Goal: Information Seeking & Learning: Find specific fact

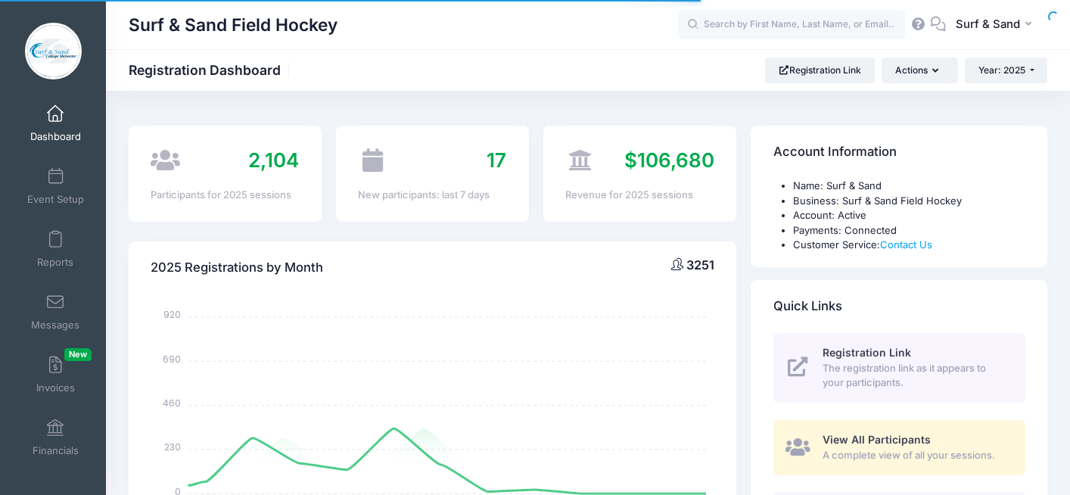
select select
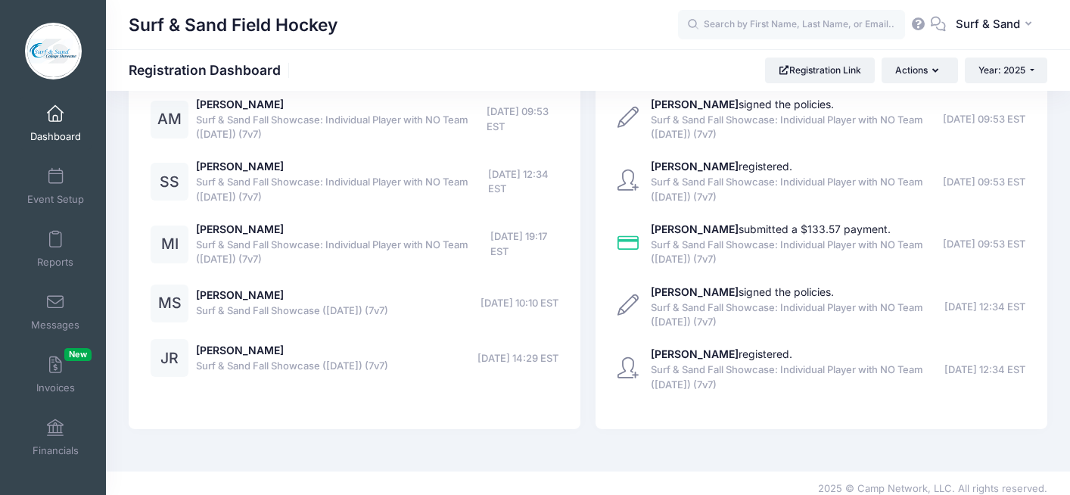
scroll to position [3479, 0]
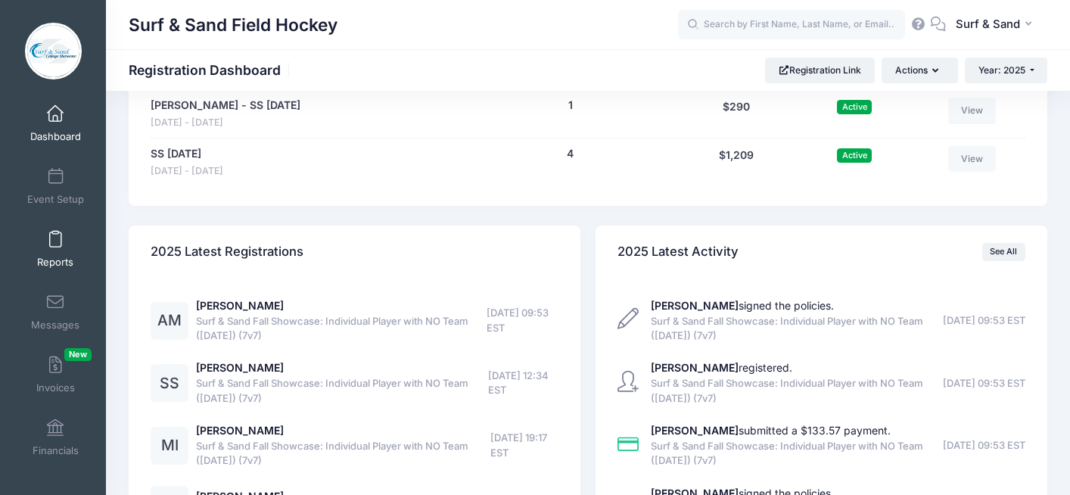
click at [55, 236] on span at bounding box center [55, 240] width 0 height 17
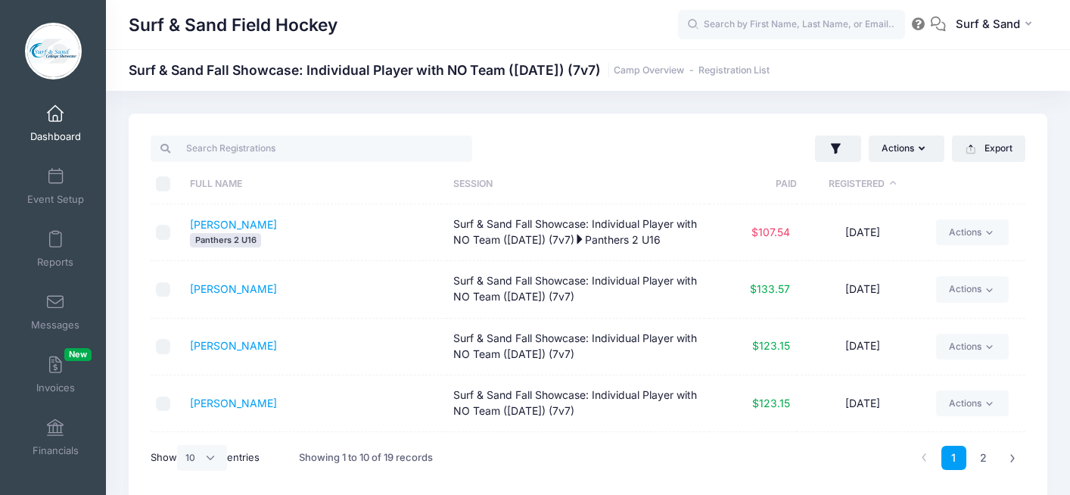
select select "10"
click at [737, 23] on input "text" at bounding box center [791, 25] width 227 height 30
paste input "PAIGE MARRONE"
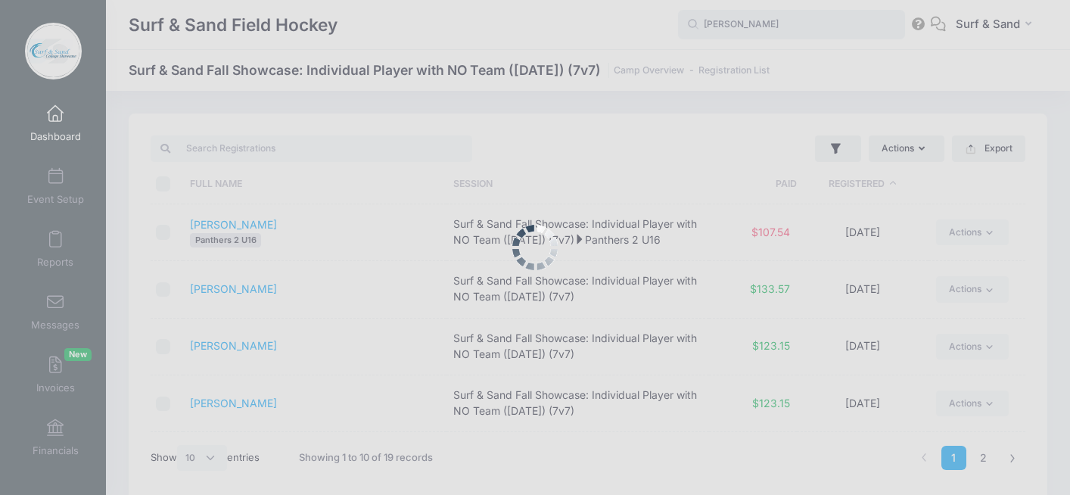
type input "PAIGE MARRONE"
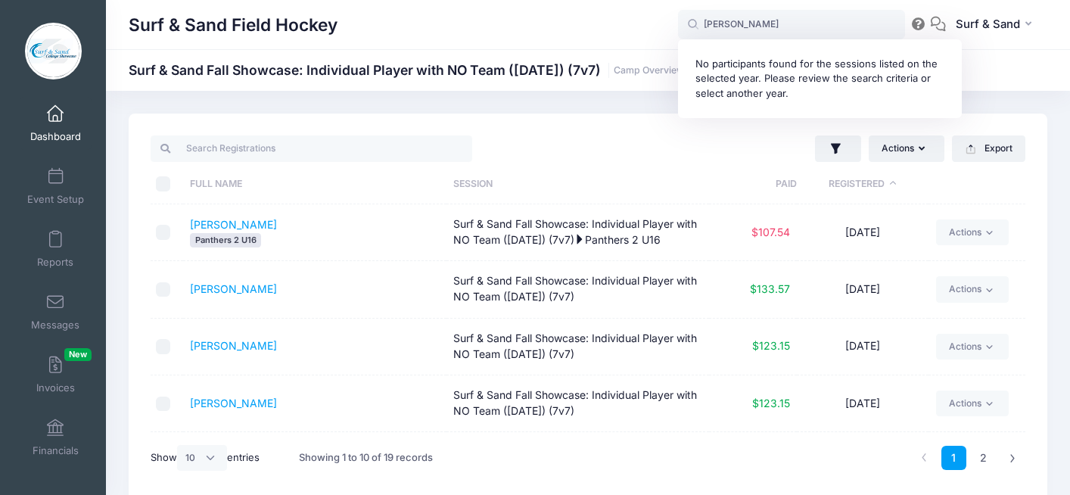
click at [58, 123] on link "Dashboard" at bounding box center [56, 123] width 72 height 53
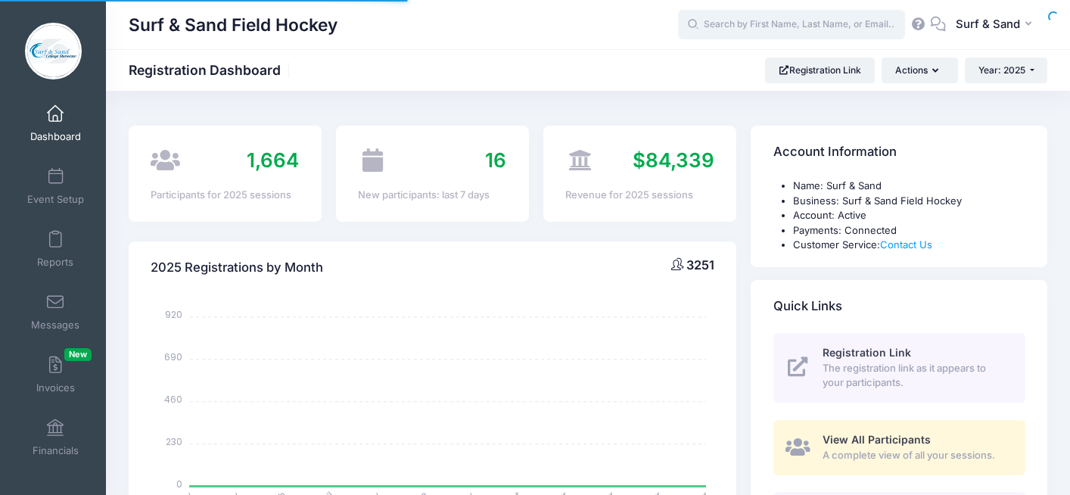
click at [756, 22] on input "text" at bounding box center [791, 25] width 227 height 30
select select
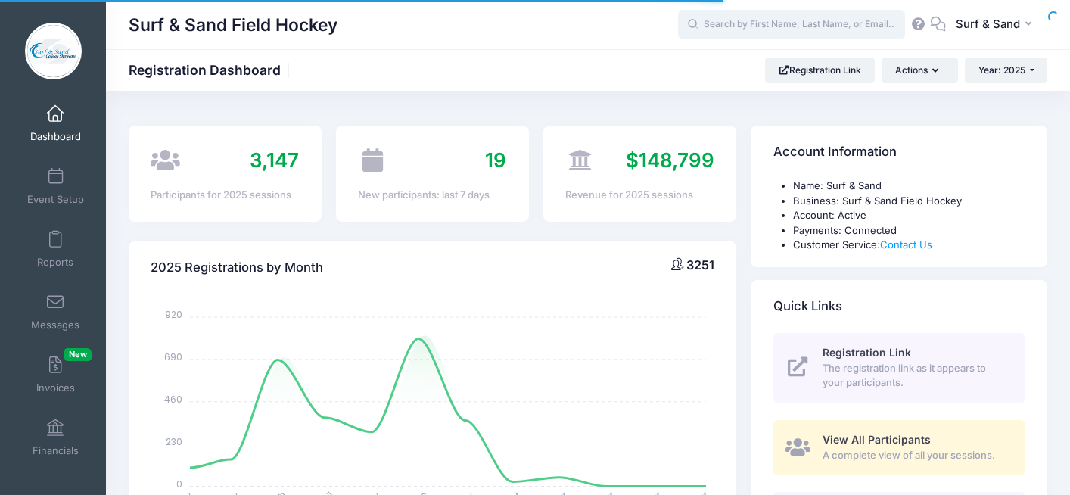
paste input "[PERSON_NAME]"
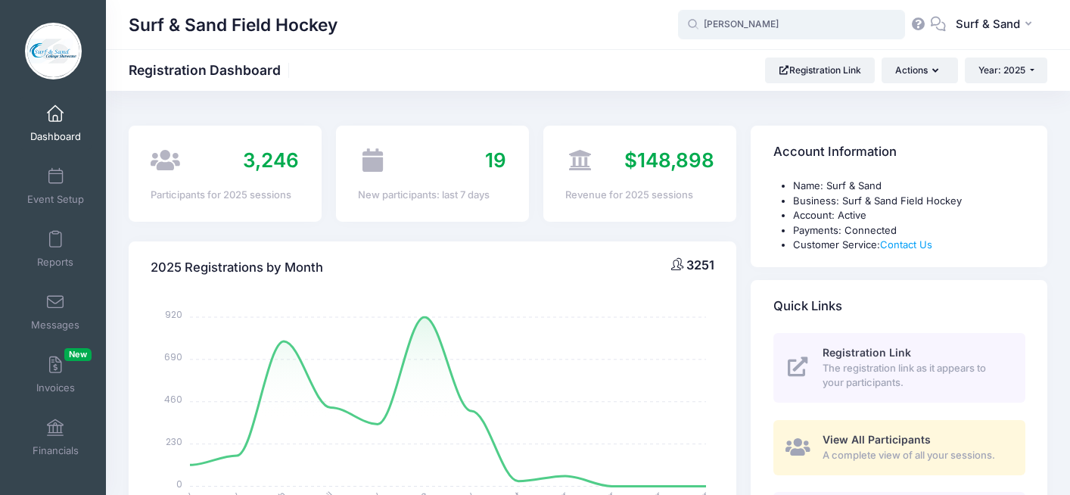
type input "[PERSON_NAME]"
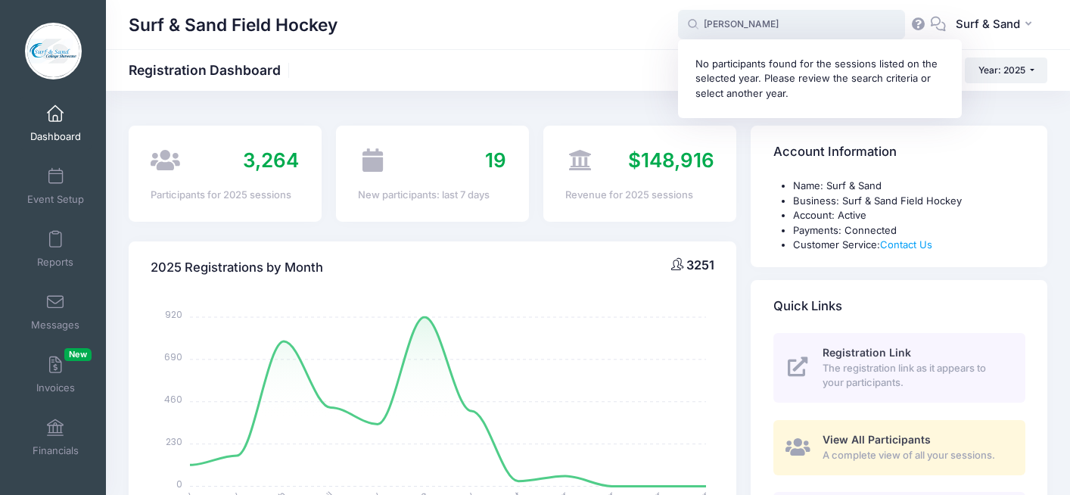
click at [785, 23] on input "[PERSON_NAME]" at bounding box center [791, 25] width 227 height 30
click at [633, 305] on icon "January January February February March March April April May May June June Jul…" at bounding box center [432, 426] width 563 height 265
click at [784, 28] on input "[PERSON_NAME]" at bounding box center [791, 25] width 227 height 30
click at [1018, 74] on span "Year: 2025" at bounding box center [1001, 69] width 47 height 11
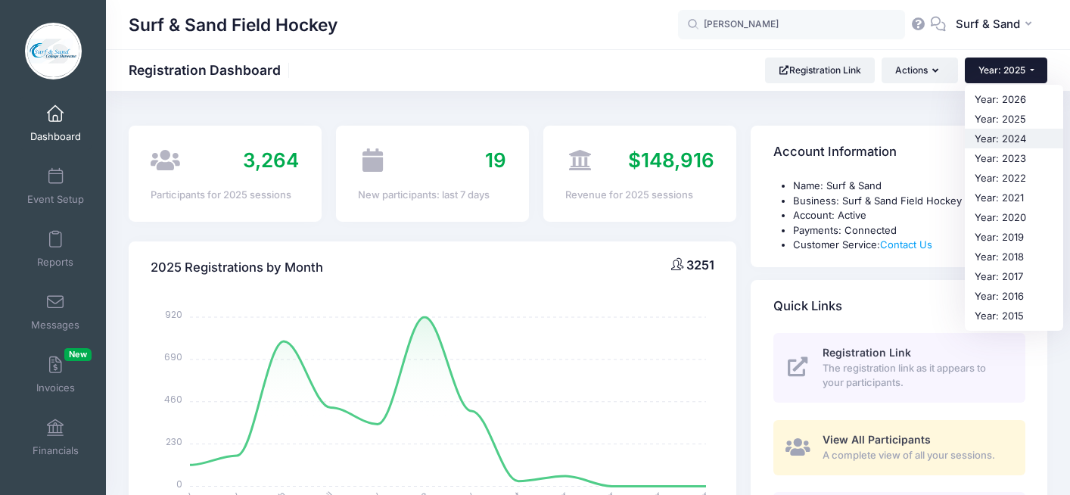
click at [994, 139] on link "Year: 2024" at bounding box center [1014, 139] width 98 height 20
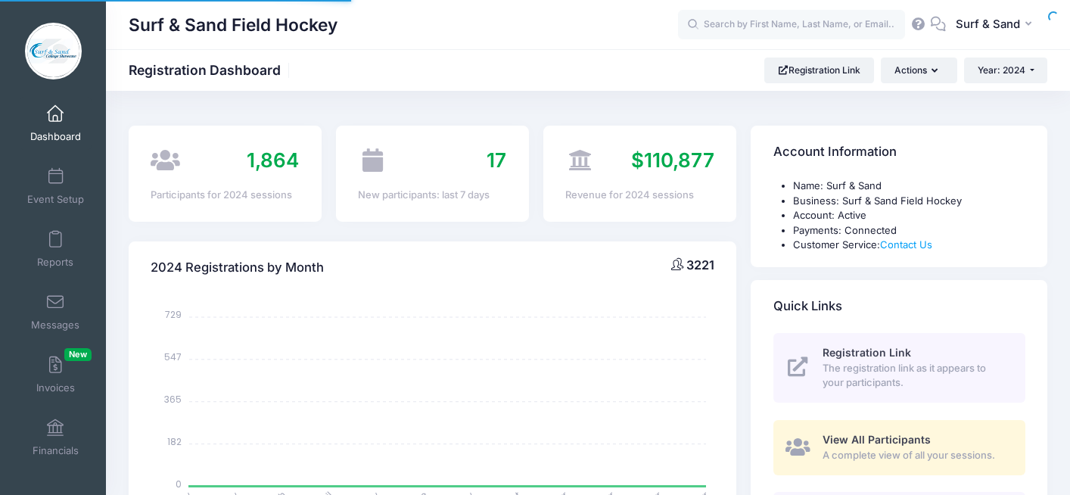
click at [0, 0] on div at bounding box center [0, 0] width 0 height 0
select select
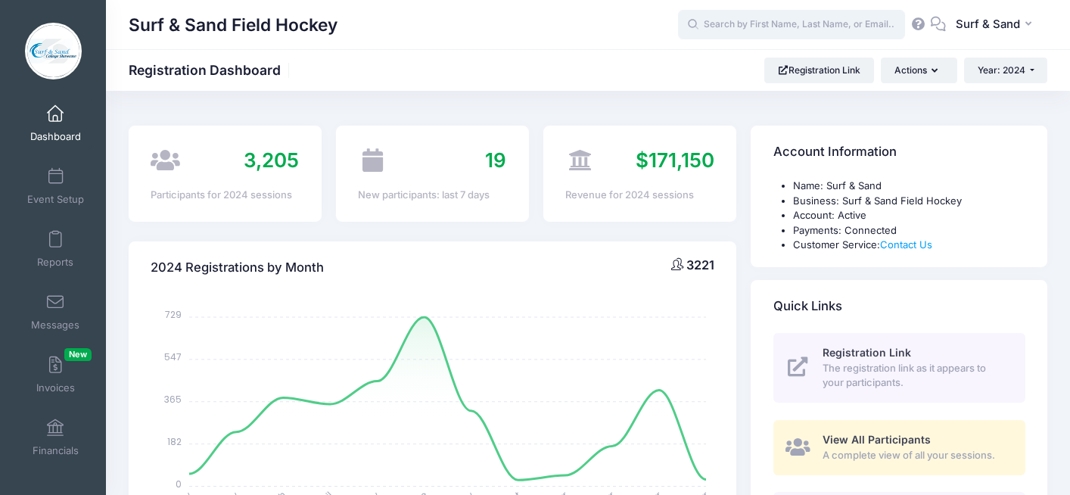
click at [746, 26] on input "text" at bounding box center [791, 25] width 227 height 30
paste input "[PERSON_NAME]"
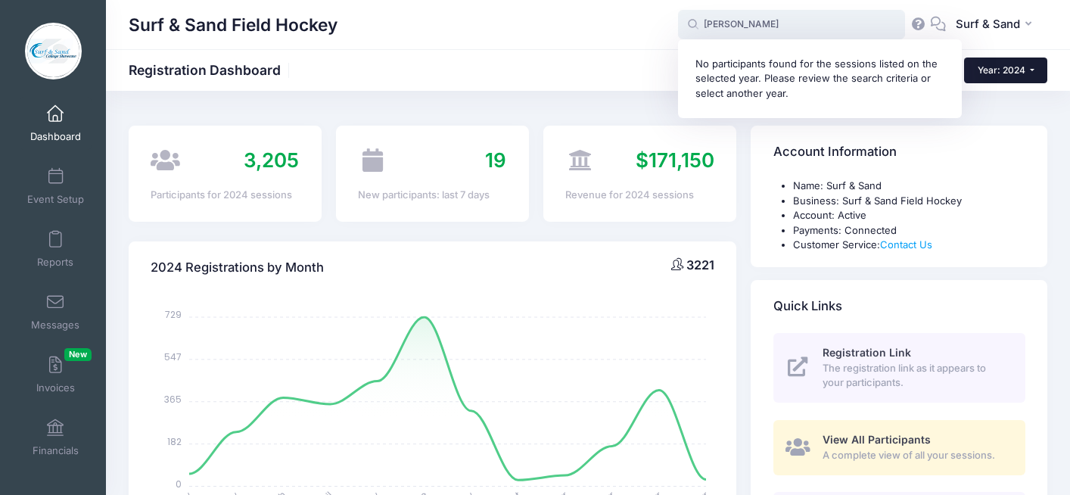
type input "[PERSON_NAME]"
click at [994, 64] on button "Year: 2024" at bounding box center [1005, 71] width 83 height 26
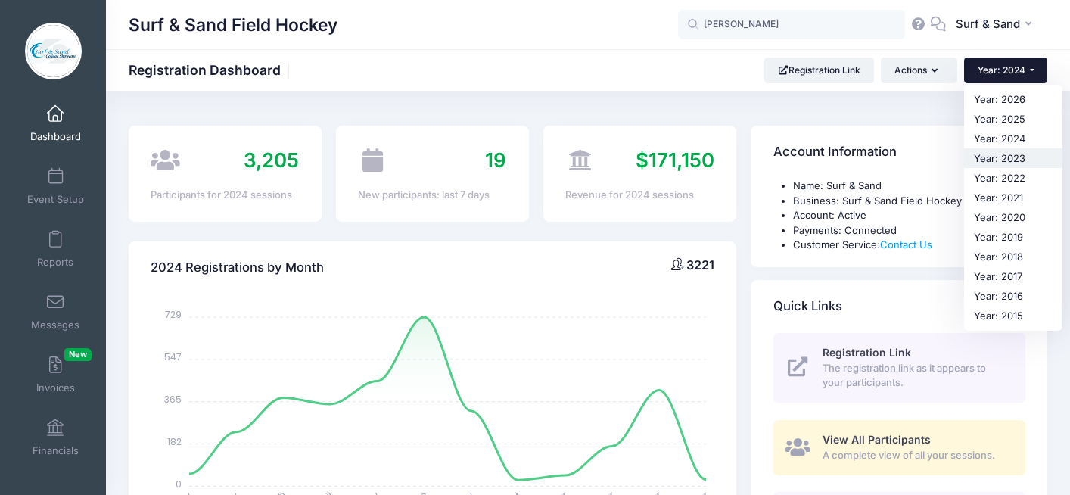
click at [997, 160] on link "Year: 2023" at bounding box center [1013, 158] width 98 height 20
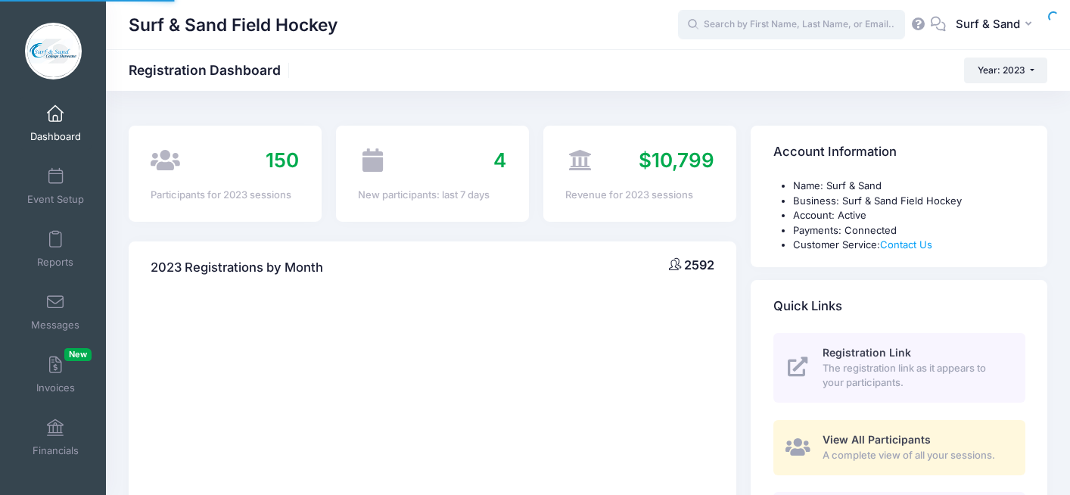
click at [803, 22] on input "text" at bounding box center [791, 25] width 227 height 30
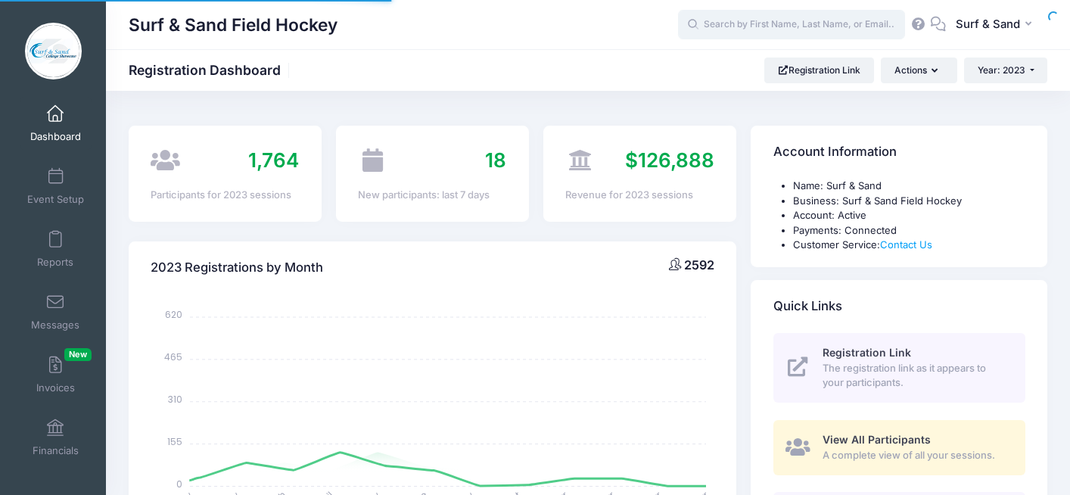
select select
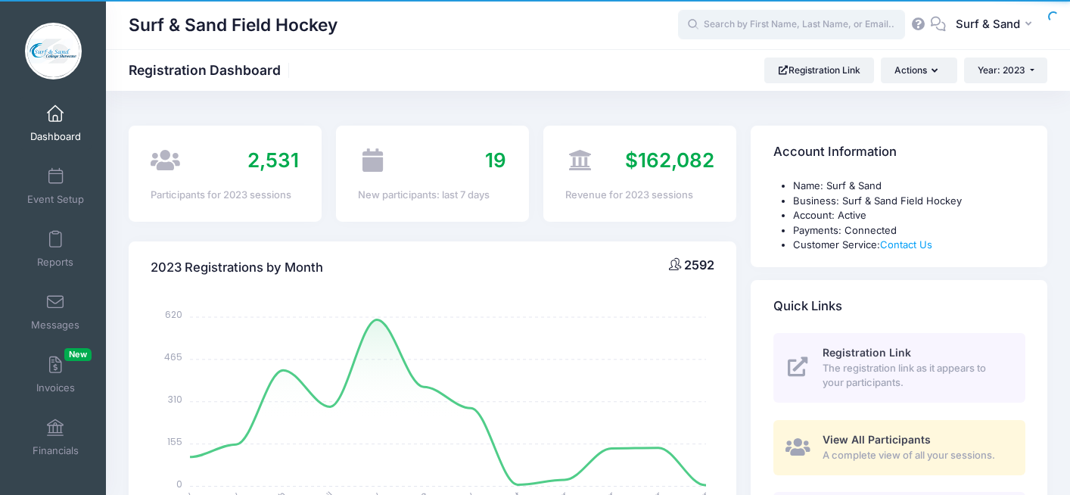
paste input "[PERSON_NAME]"
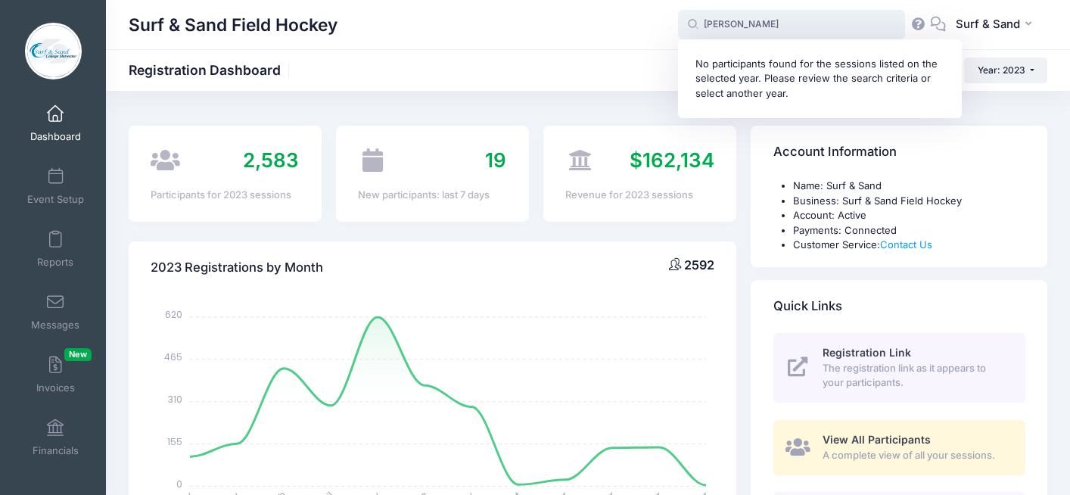
type input "[PERSON_NAME]"
click at [1029, 73] on button "Year: 2023" at bounding box center [1005, 71] width 83 height 26
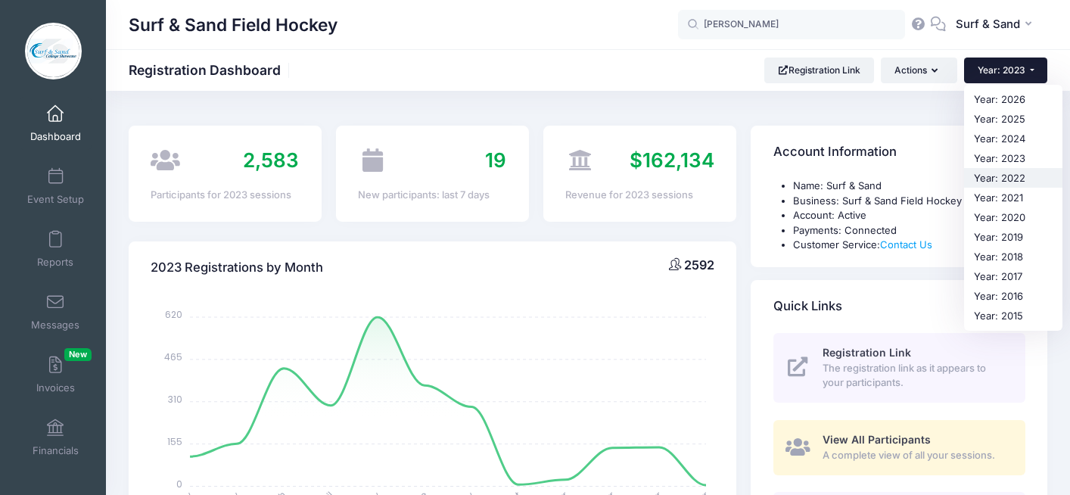
click at [1005, 179] on link "Year: 2022" at bounding box center [1013, 178] width 98 height 20
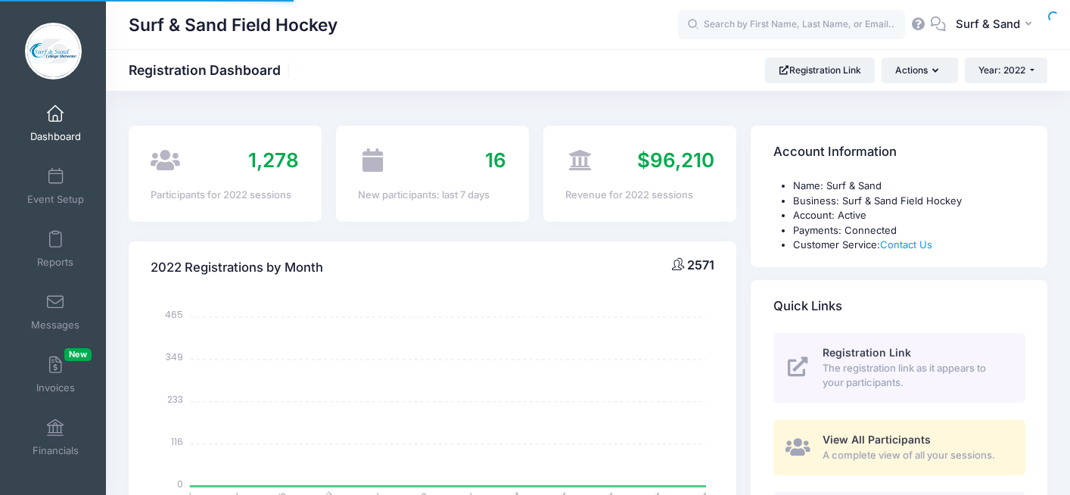
select select
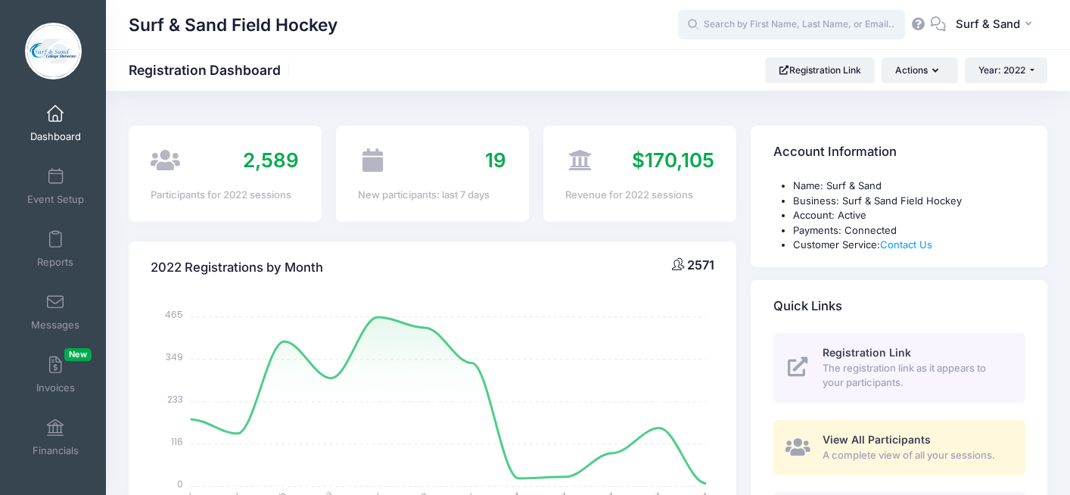
click at [762, 23] on input "text" at bounding box center [791, 25] width 227 height 30
paste input "PAIGE MARRONE"
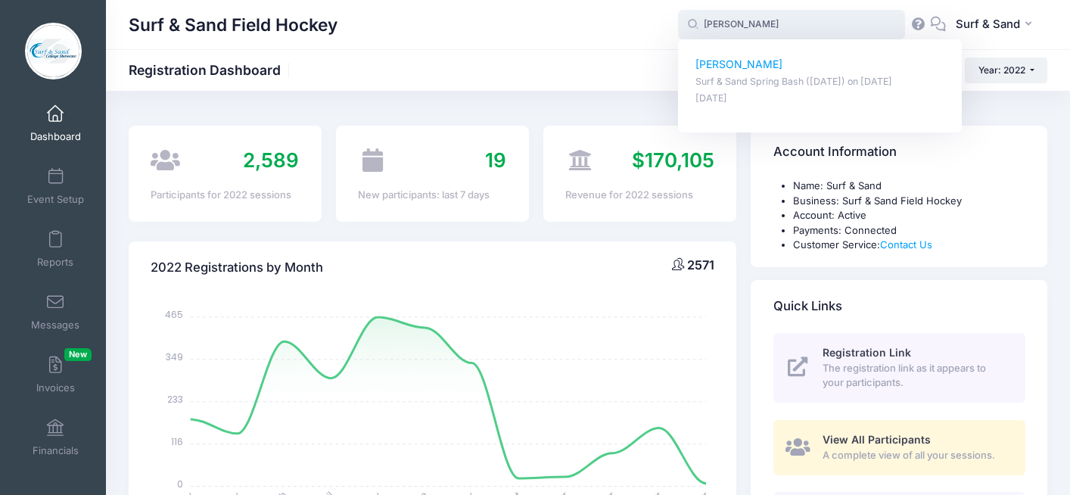
click at [749, 69] on p "Paige Marrone" at bounding box center [820, 65] width 250 height 16
type input "Paige Marrone (Surf &amp; Sand Spring Bash (March 26), Mar-26, 2022)"
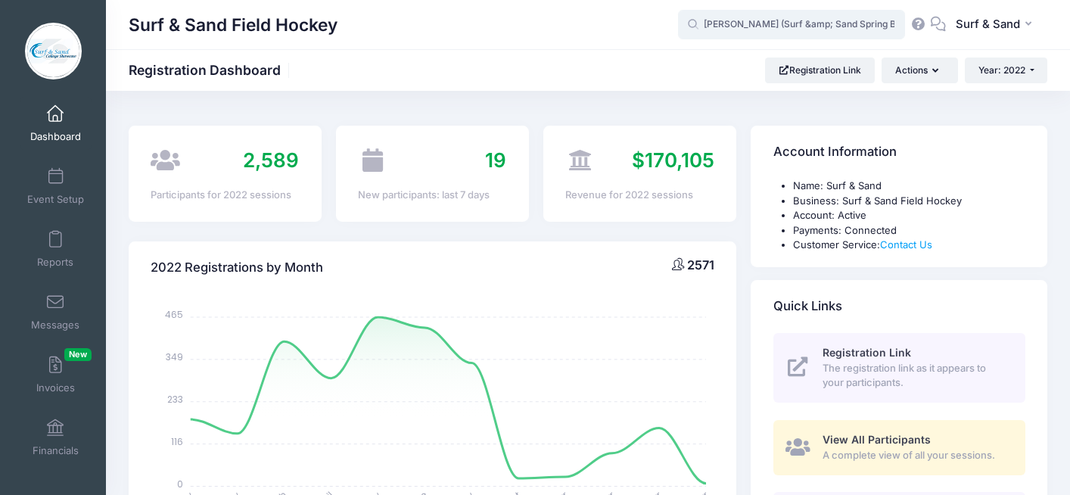
click at [785, 25] on input "Paige Marrone (Surf &amp; Sand Spring Bash (March 26), Mar-26, 2022)" at bounding box center [791, 25] width 227 height 30
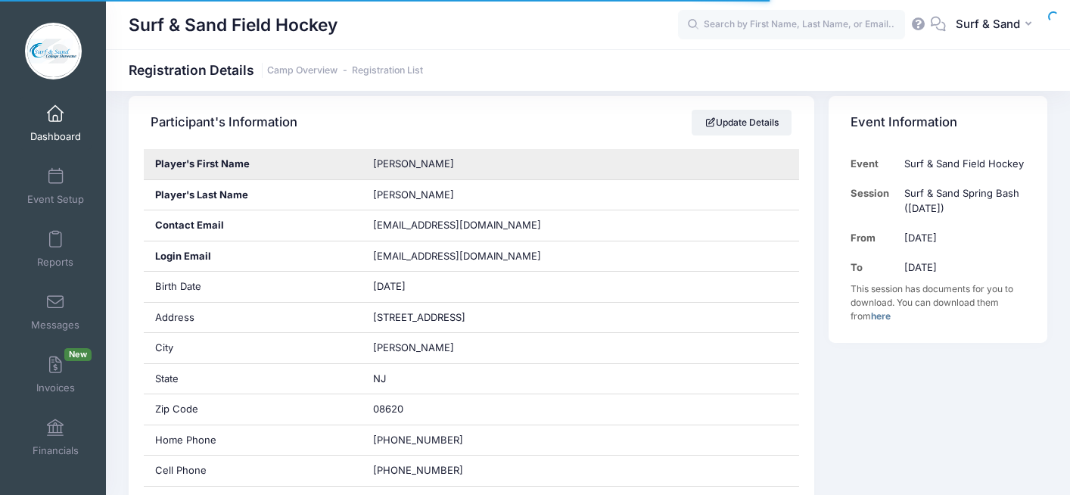
scroll to position [286, 0]
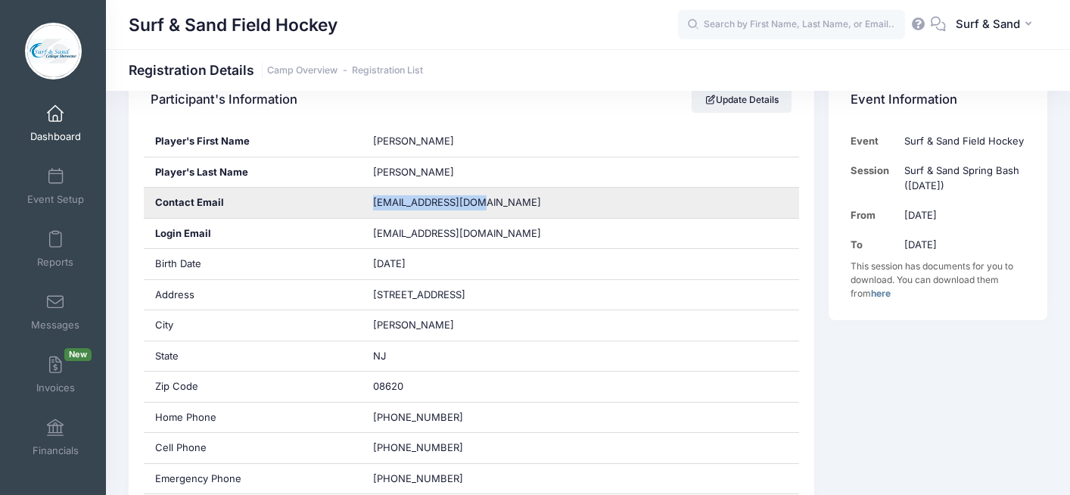
drag, startPoint x: 473, startPoint y: 209, endPoint x: 358, endPoint y: 208, distance: 115.0
click at [358, 208] on div "Contact Email seinverso@yahoo.com" at bounding box center [472, 203] width 656 height 31
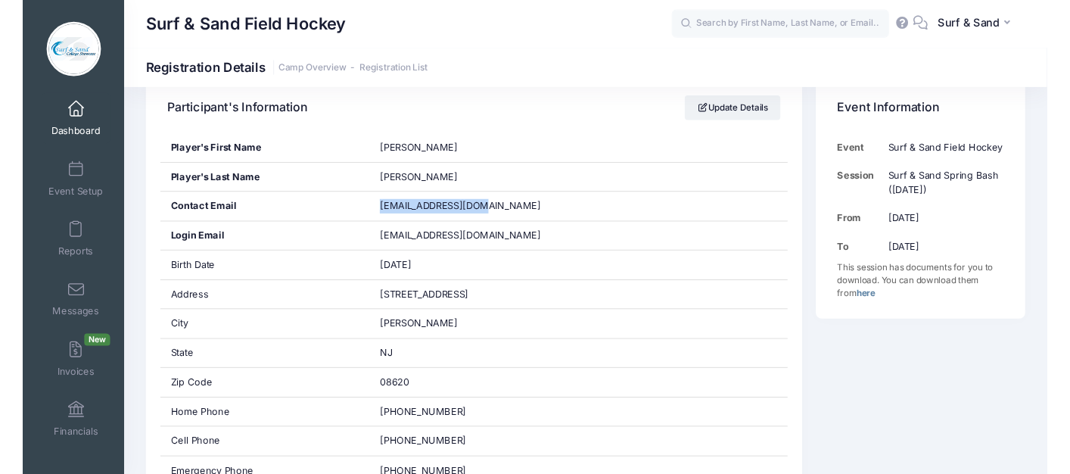
scroll to position [225, 0]
